Goal: Understand process/instructions: Learn how to perform a task or action

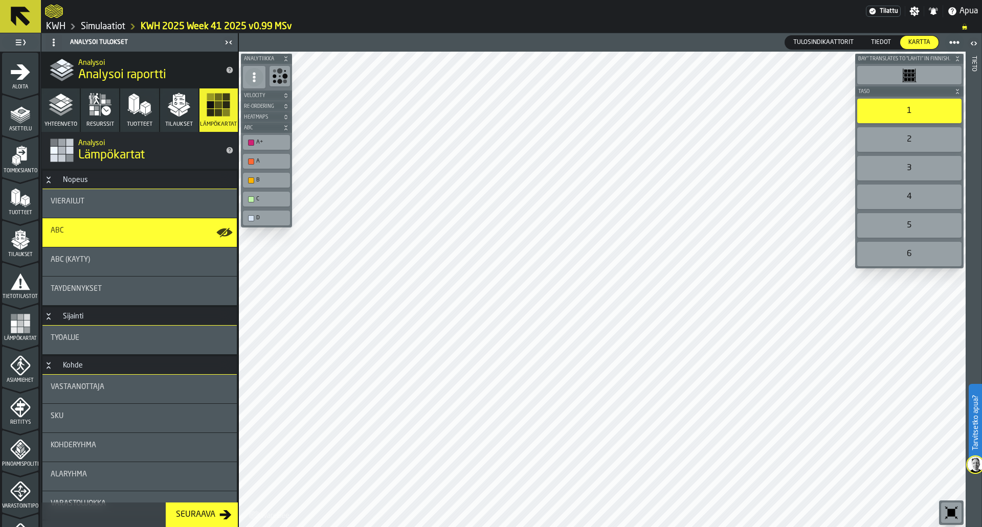
click at [880, 142] on div "2" at bounding box center [909, 139] width 104 height 25
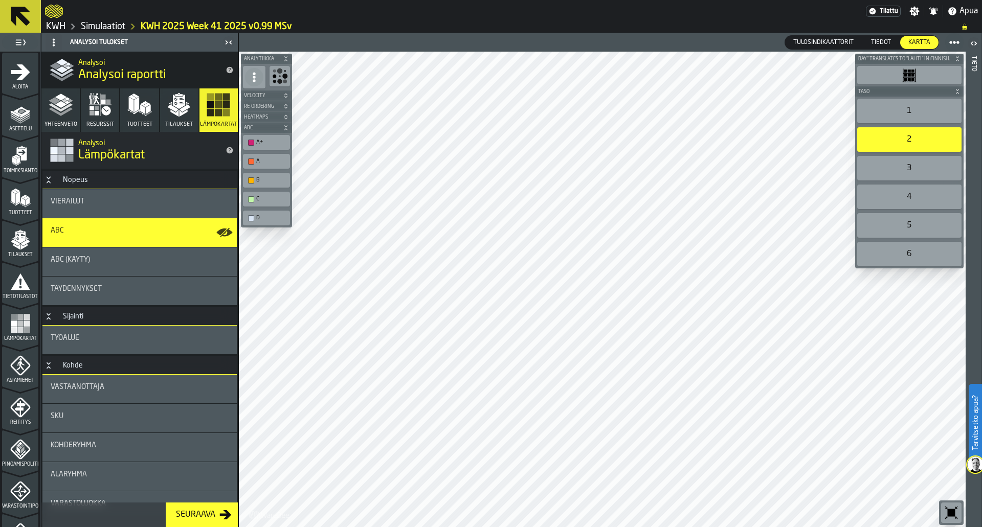
click at [882, 109] on div "1" at bounding box center [909, 111] width 104 height 25
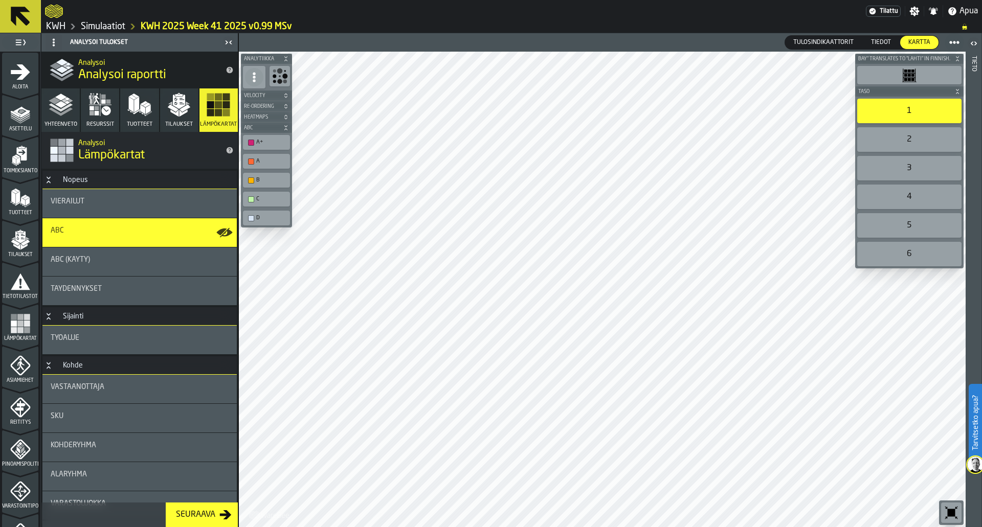
click at [890, 143] on div "2" at bounding box center [909, 139] width 104 height 25
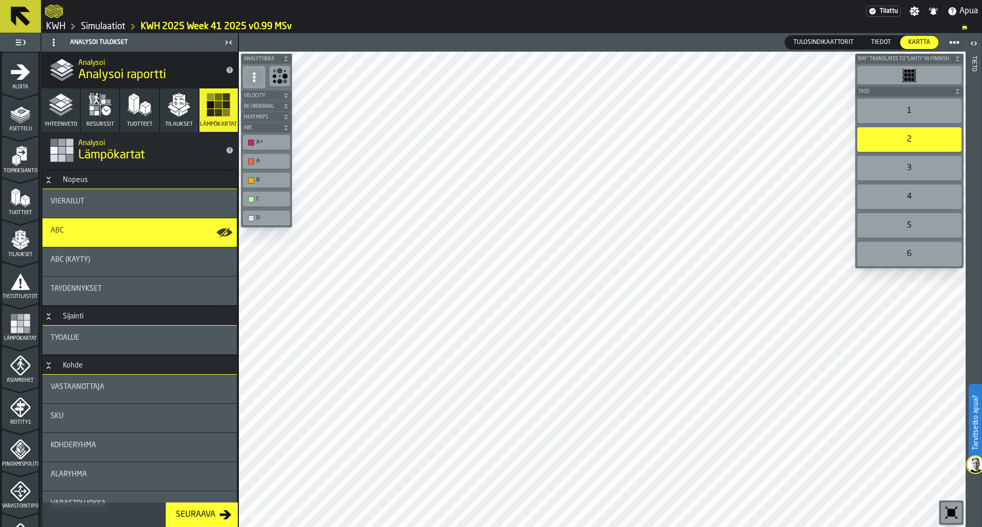
click at [886, 114] on div "1" at bounding box center [909, 111] width 104 height 25
